Goal: Find specific page/section: Find specific page/section

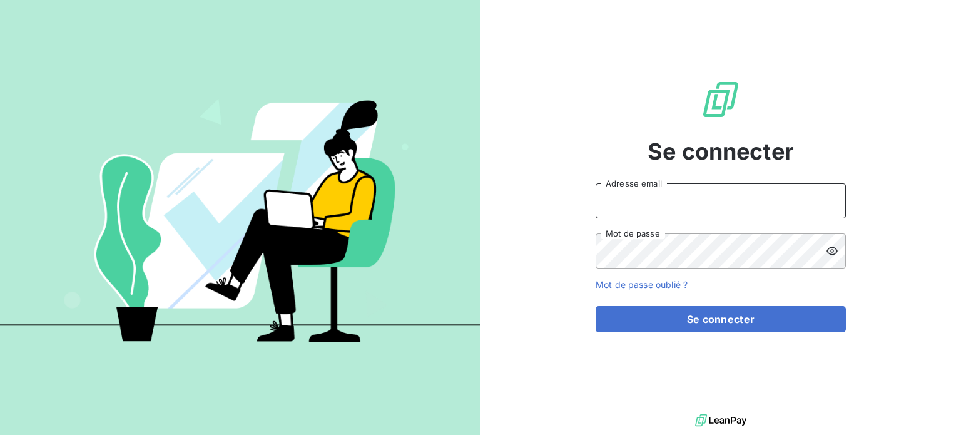
click at [652, 202] on input "Adresse email" at bounding box center [720, 200] width 250 height 35
type input "[EMAIL_ADDRESS][DOMAIN_NAME]"
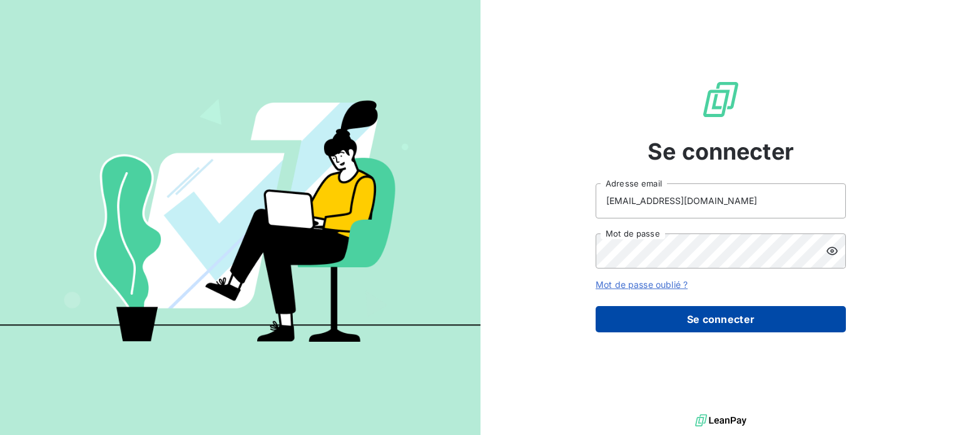
click at [698, 311] on button "Se connecter" at bounding box center [720, 319] width 250 height 26
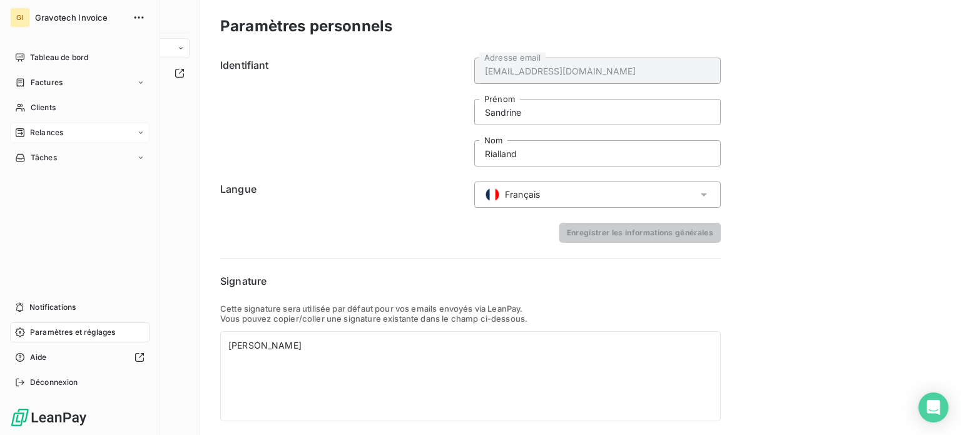
click at [20, 129] on icon at bounding box center [20, 133] width 10 height 10
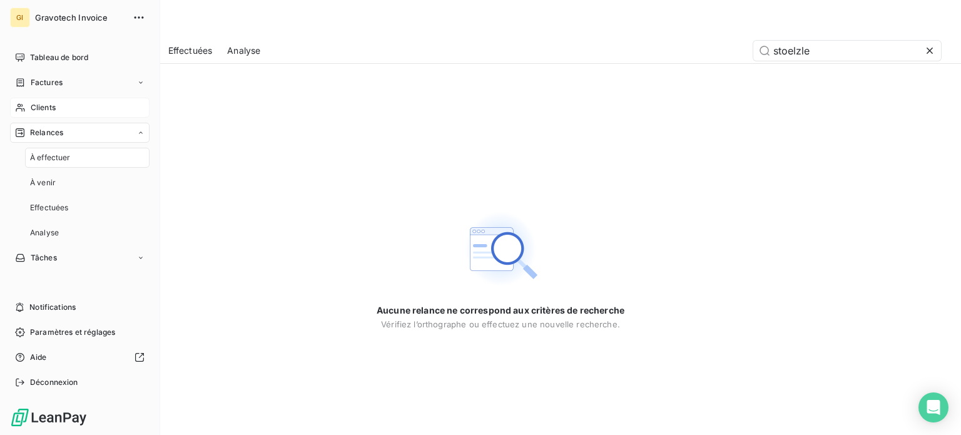
click at [44, 104] on span "Clients" at bounding box center [43, 107] width 25 height 11
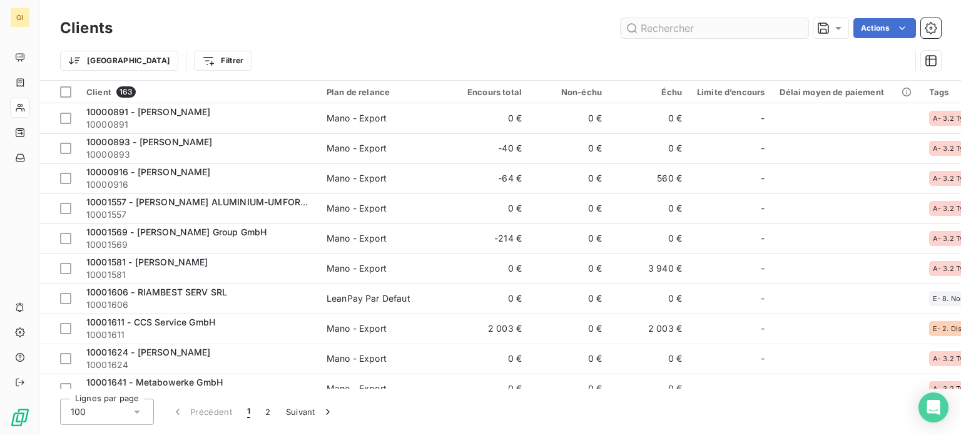
click at [681, 29] on input "text" at bounding box center [714, 28] width 188 height 20
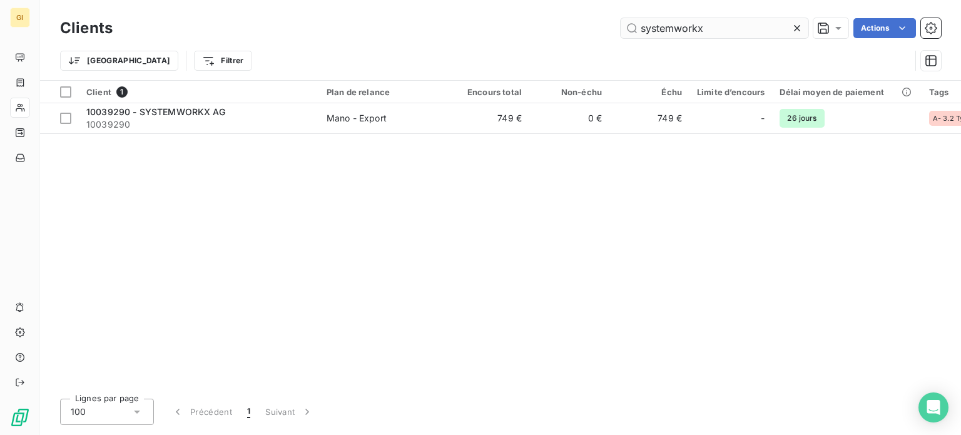
type input "systemworkx"
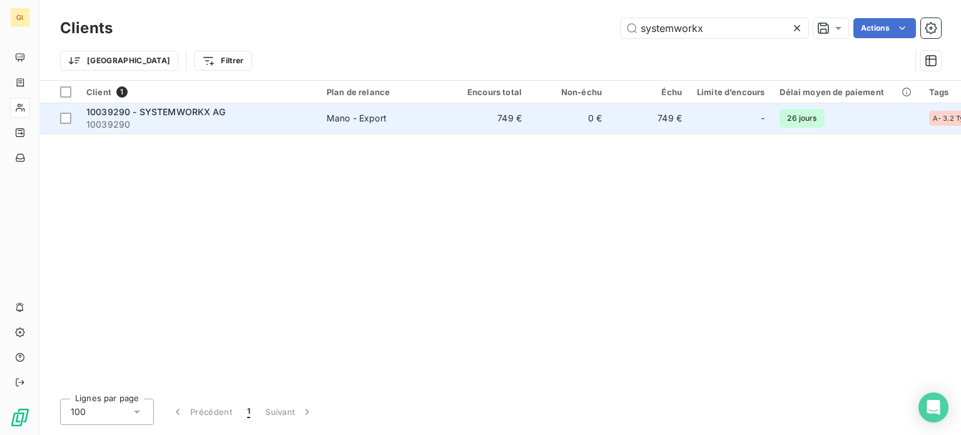
click at [140, 114] on span "10039290 - SYSTEMWORKX AG" at bounding box center [155, 111] width 139 height 11
